Goal: Find specific page/section: Find specific page/section

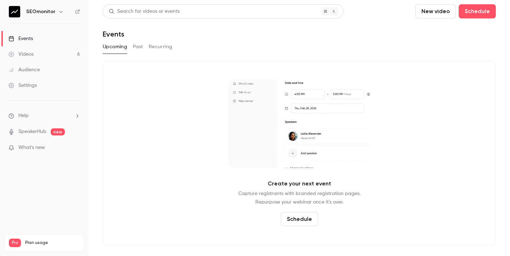
click at [43, 7] on div "SEOmonitor" at bounding box center [47, 11] width 43 height 8
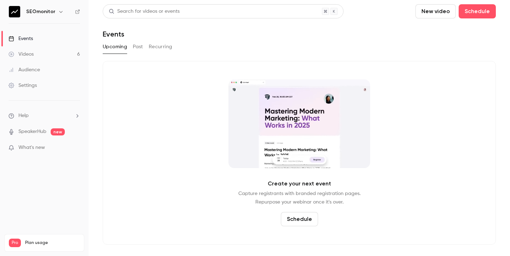
click at [58, 12] on icon "button" at bounding box center [61, 12] width 6 height 6
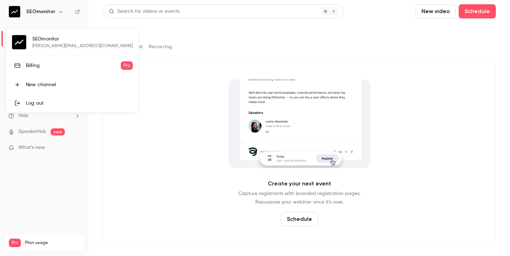
click at [31, 63] on div "Billing" at bounding box center [73, 65] width 95 height 7
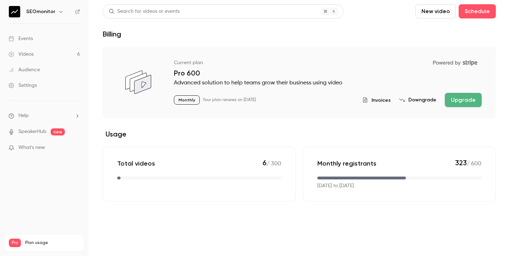
click at [387, 99] on span "Invoices" at bounding box center [380, 99] width 19 height 7
